Goal: Information Seeking & Learning: Learn about a topic

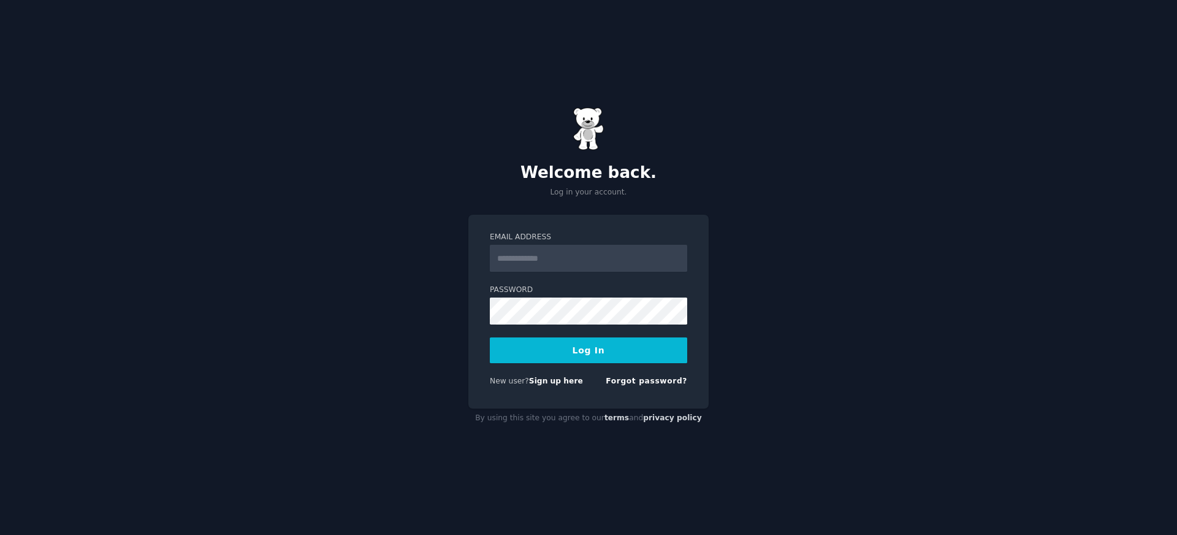
type input "**********"
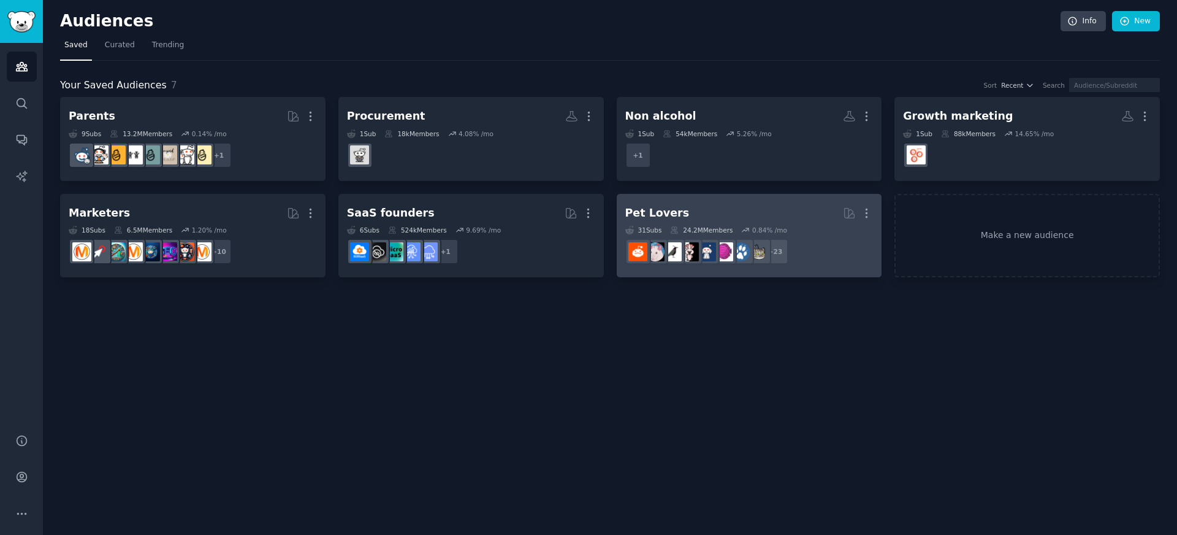
click at [657, 209] on div "Pet Lovers" at bounding box center [657, 212] width 64 height 15
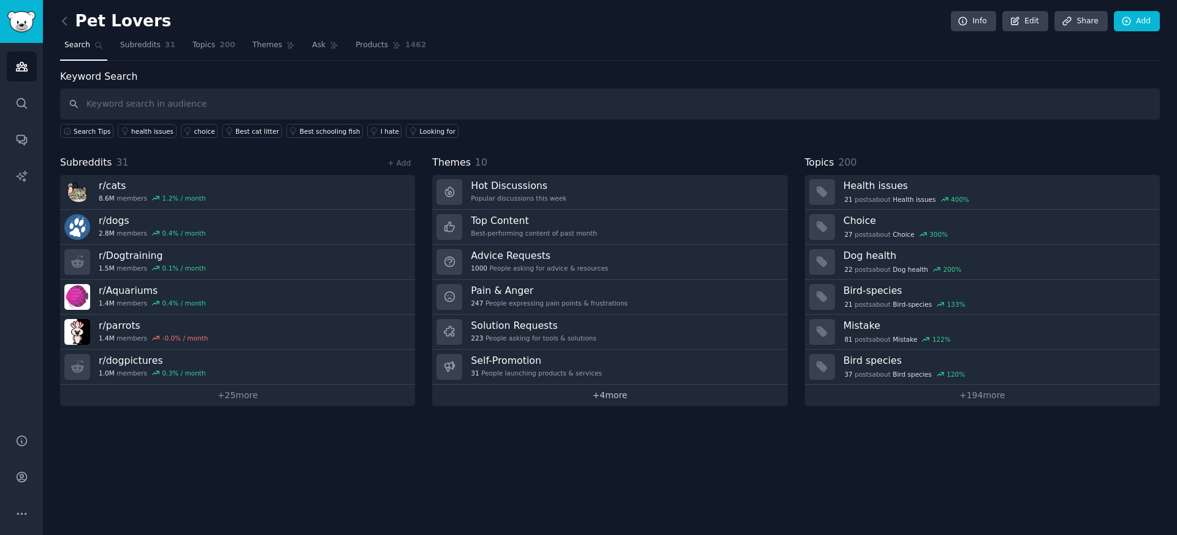
click at [608, 400] on link "+ 4 more" at bounding box center [609, 394] width 355 height 21
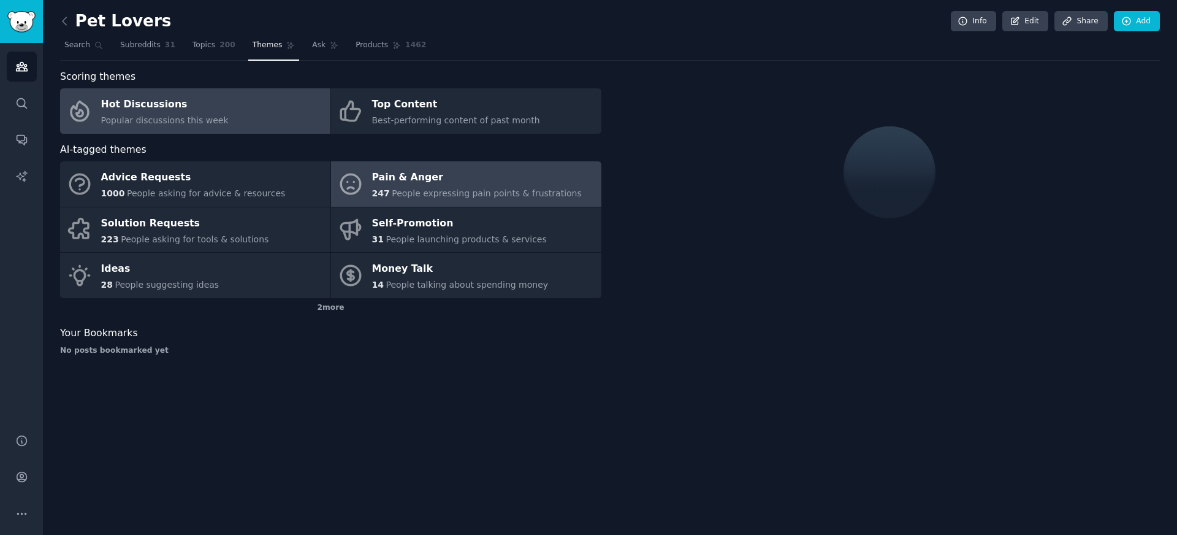
click at [461, 191] on span "People expressing pain points & frustrations" at bounding box center [487, 193] width 190 height 10
